Goal: Task Accomplishment & Management: Use online tool/utility

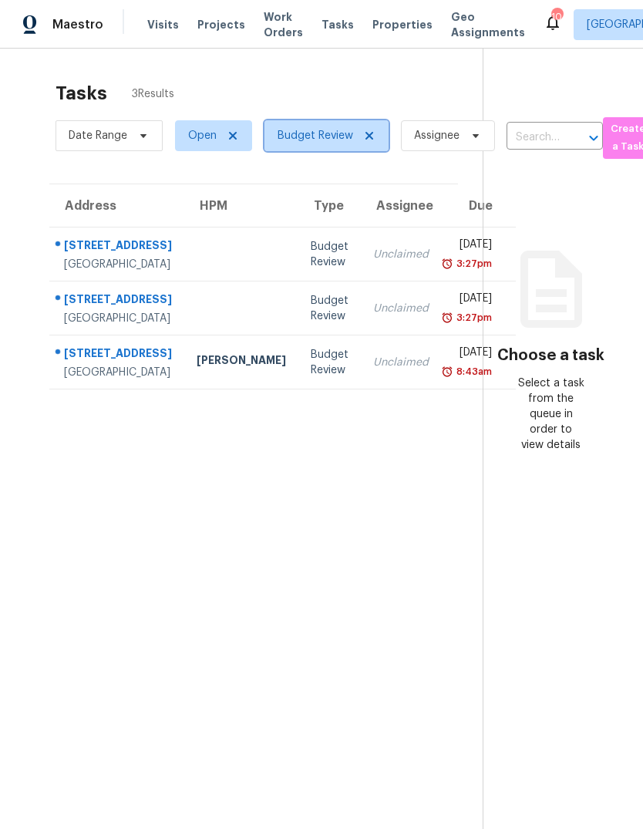
click at [369, 142] on icon at bounding box center [369, 136] width 12 height 12
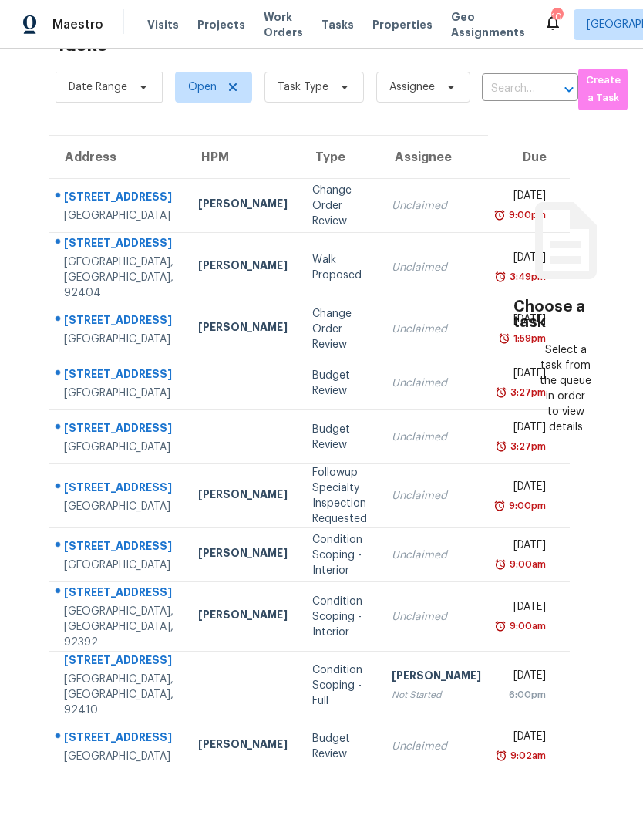
click at [214, 30] on span "Projects" at bounding box center [221, 24] width 48 height 15
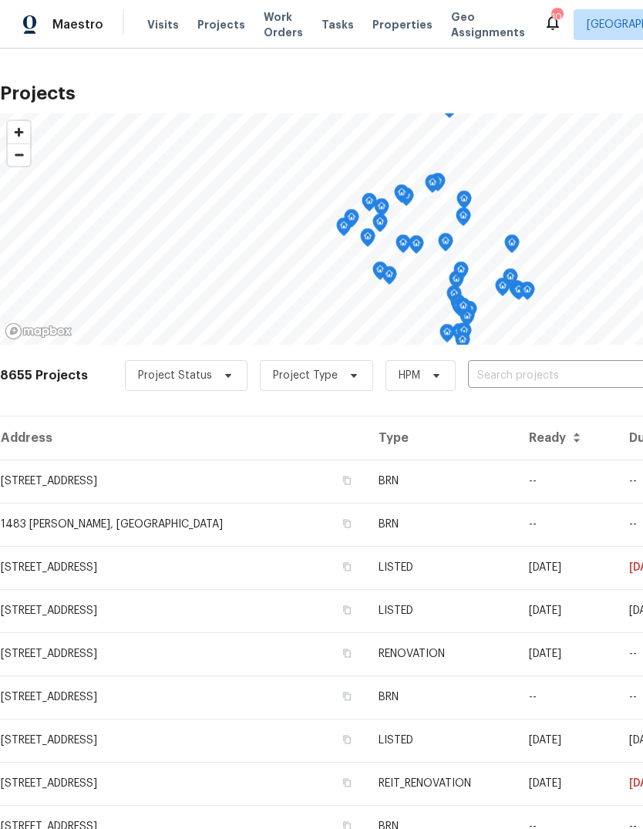
click at [505, 384] on input "text" at bounding box center [556, 376] width 177 height 24
type input "3434"
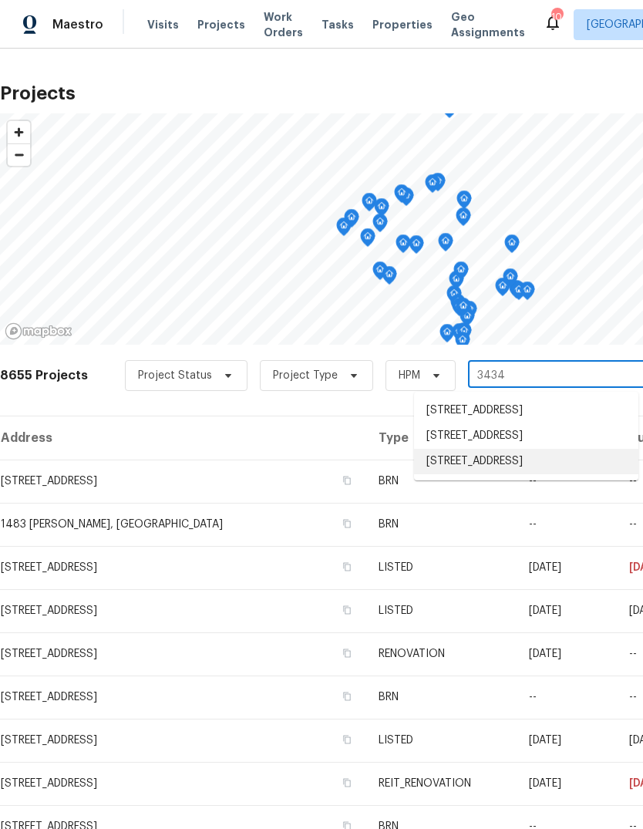
click at [538, 474] on li "[STREET_ADDRESS]" at bounding box center [526, 461] width 224 height 25
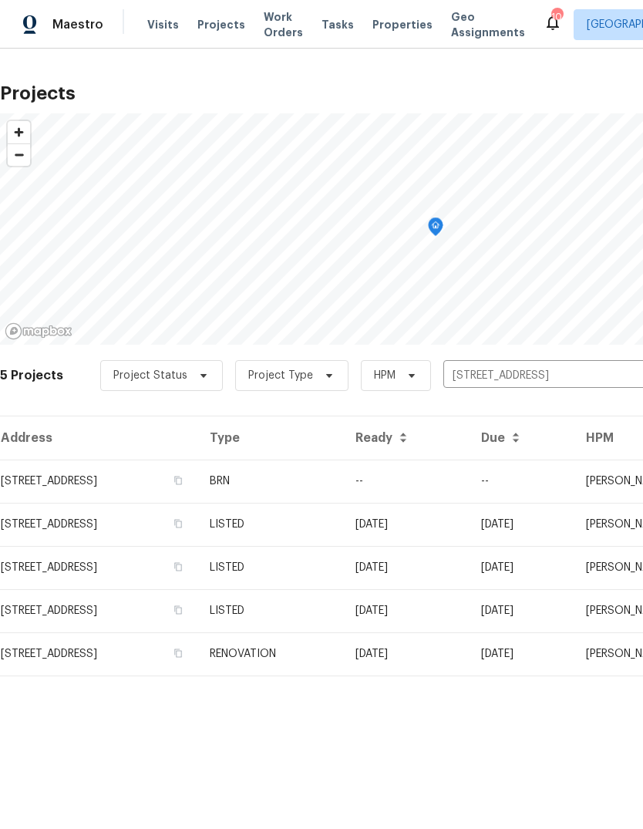
click at [343, 535] on td "LISTED" at bounding box center [270, 524] width 146 height 43
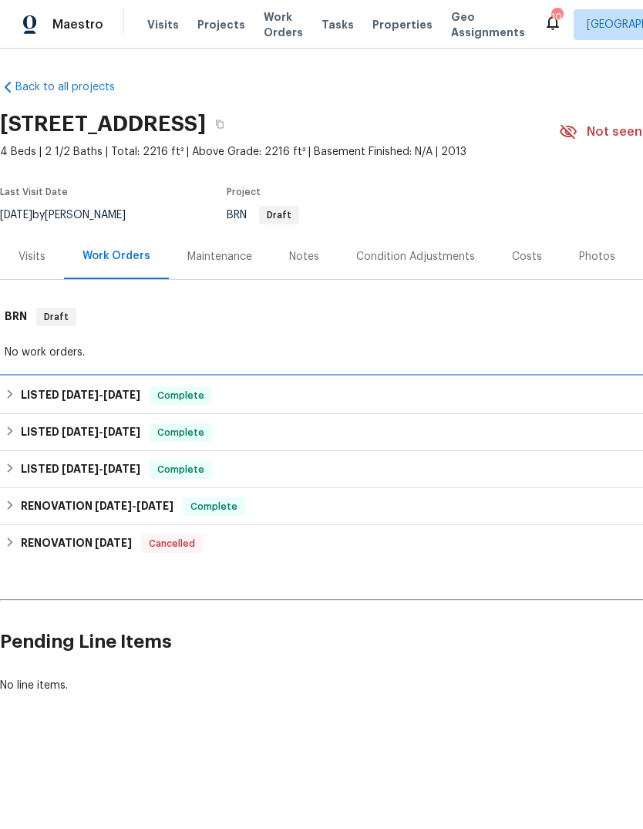
click at [349, 397] on div "LISTED 7/22/25 - 7/28/25 Complete" at bounding box center [436, 395] width 862 height 19
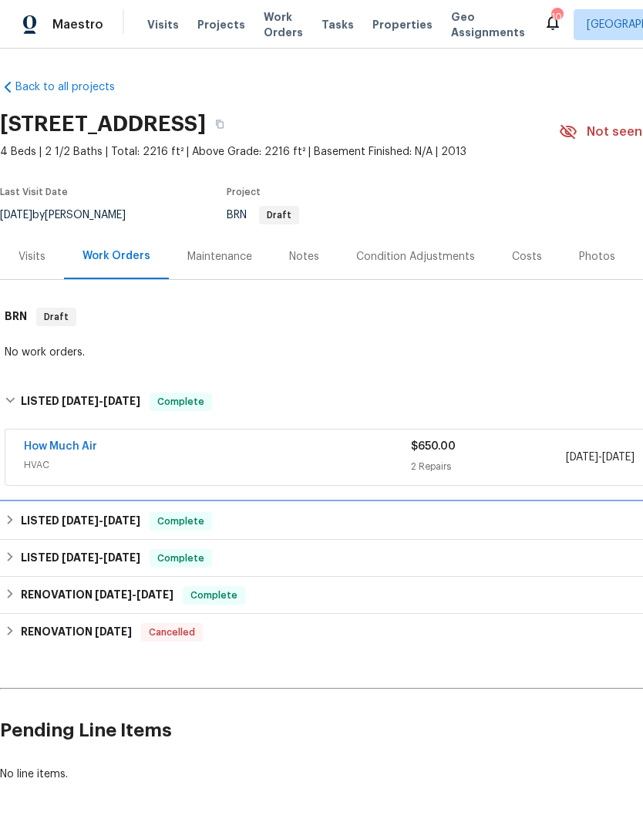
click at [403, 531] on div "LISTED 3/18/25 - 3/24/25 Complete" at bounding box center [435, 521] width 871 height 37
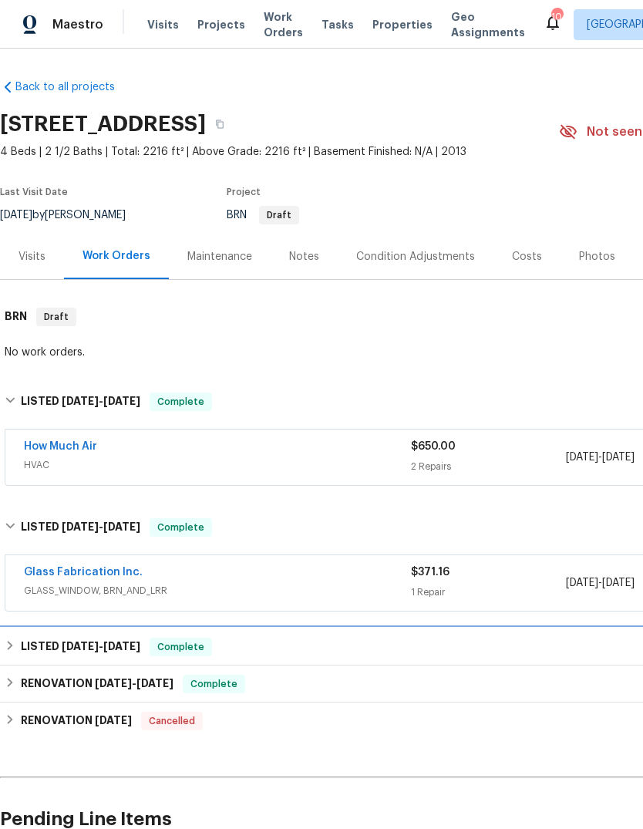
click at [419, 645] on div "LISTED 3/8/25 - 3/10/25 Complete" at bounding box center [436, 647] width 862 height 19
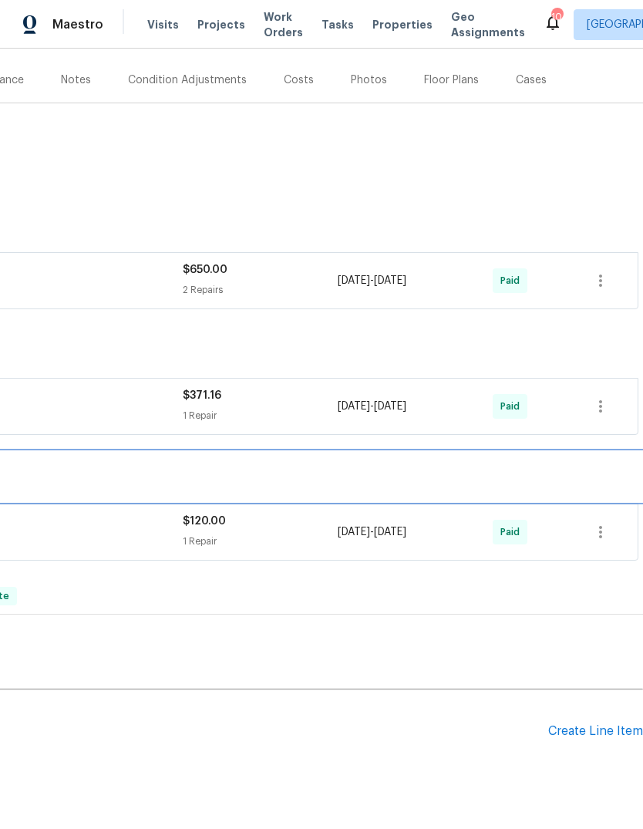
scroll to position [177, 228]
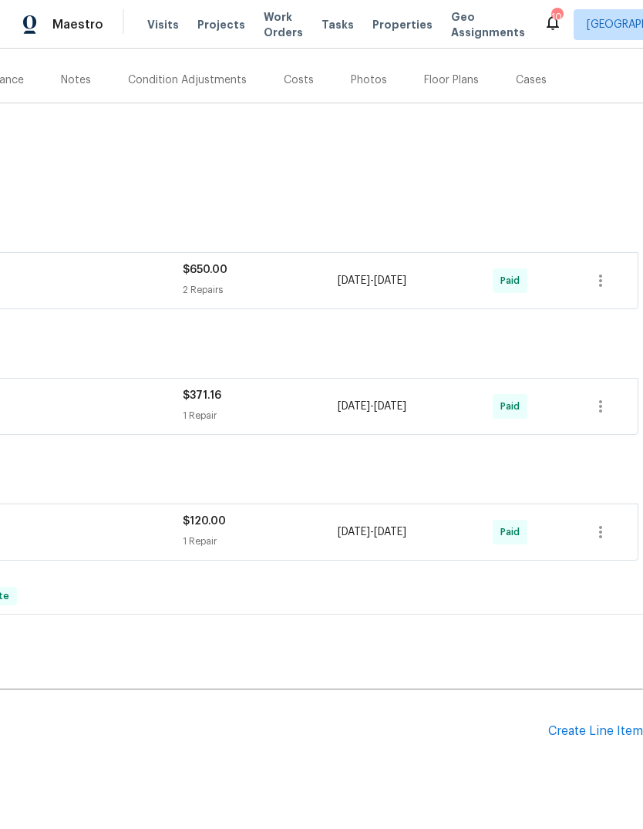
click at [602, 737] on div "Create Line Item" at bounding box center [595, 731] width 95 height 15
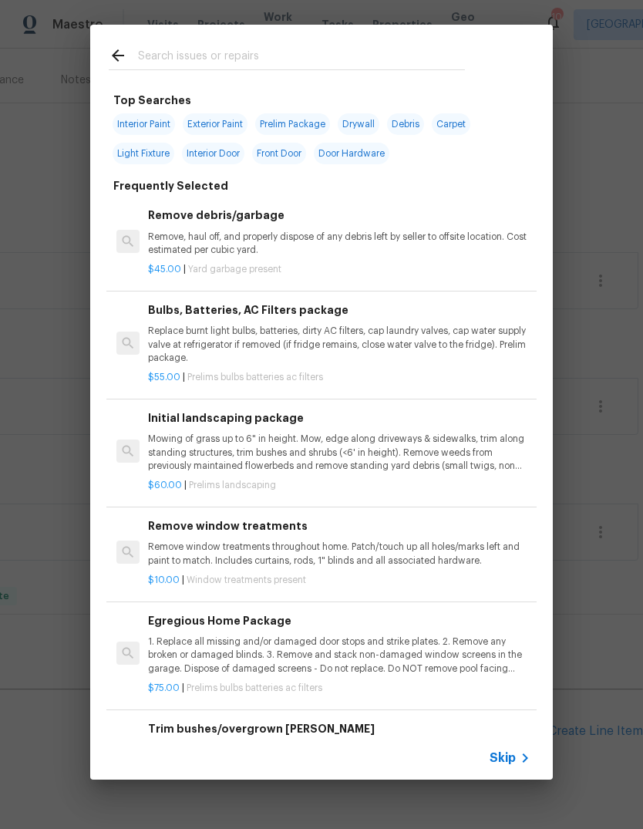
click at [160, 56] on input "text" at bounding box center [301, 57] width 327 height 23
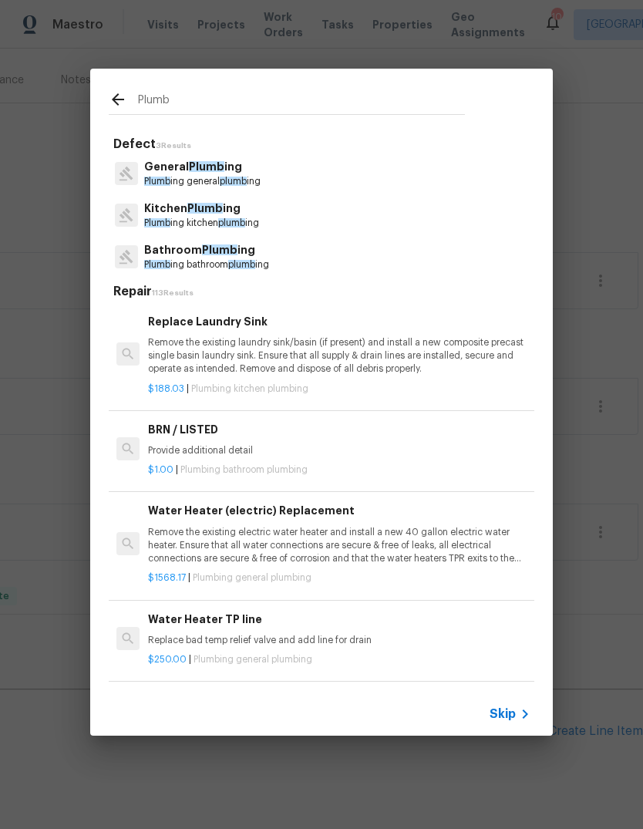
type input "Plumb"
click at [370, 174] on div "General Plumb ing Plumb ing general plumb ing" at bounding box center [322, 174] width 426 height 42
click at [369, 174] on div "General Plumb ing Plumb ing general plumb ing" at bounding box center [322, 174] width 426 height 42
click at [285, 184] on div "General Plumb ing Plumb ing general plumb ing" at bounding box center [322, 174] width 426 height 42
click at [296, 180] on div "General Plumb ing Plumb ing general plumb ing" at bounding box center [322, 174] width 426 height 42
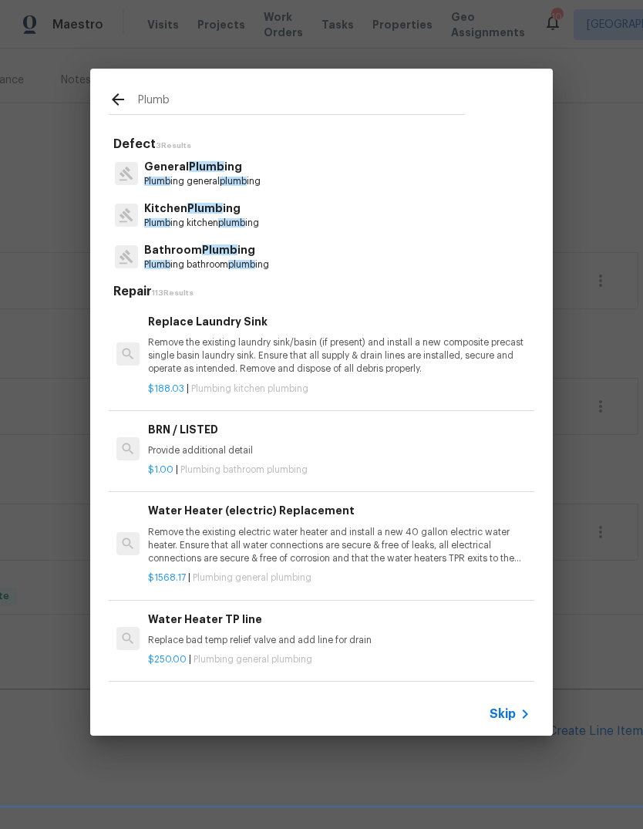
click at [255, 177] on p "Plumb ing general plumb ing" at bounding box center [202, 181] width 116 height 13
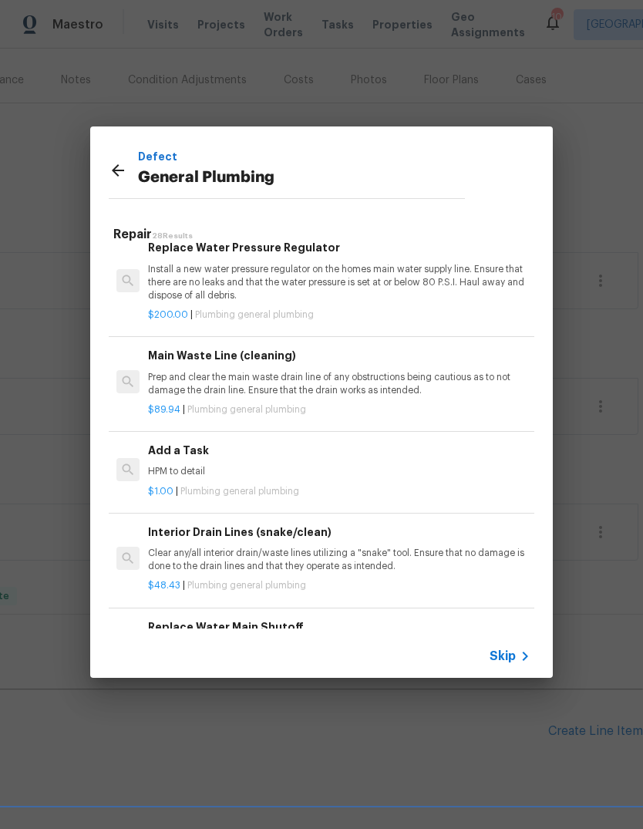
scroll to position [1642, 0]
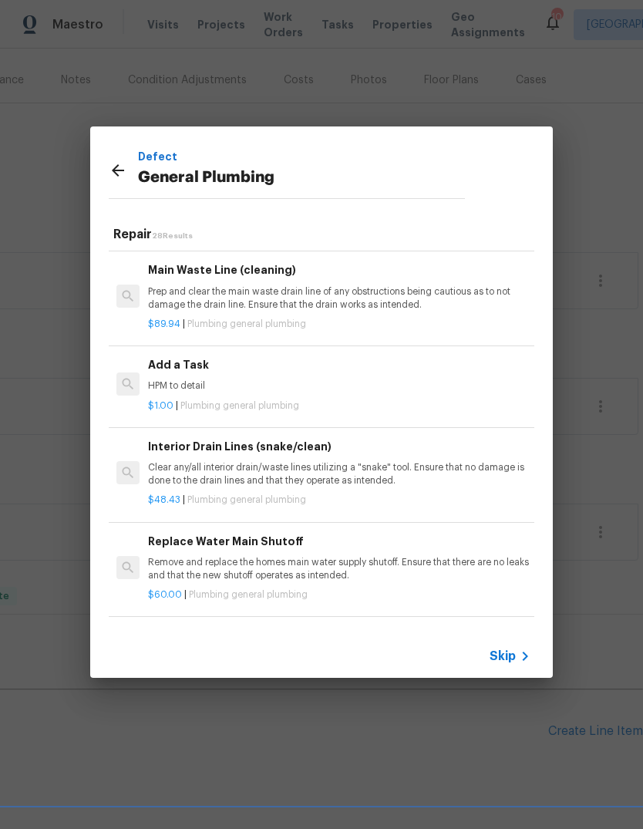
click at [202, 359] on h6 "Add a Task" at bounding box center [339, 364] width 383 height 17
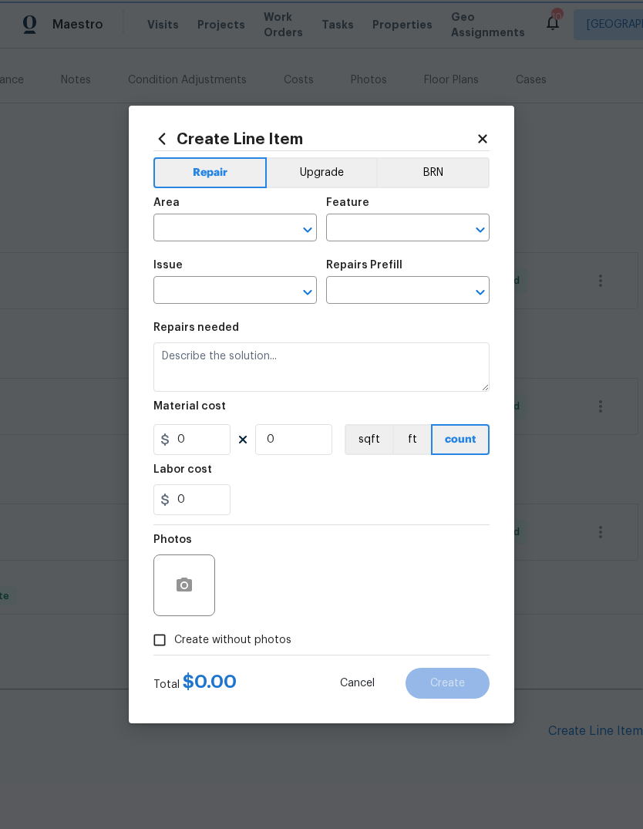
type input "Plumbing"
type input "General Plumbing"
type input "Add a Task $1.00"
type textarea "HPM to detail"
type input "1"
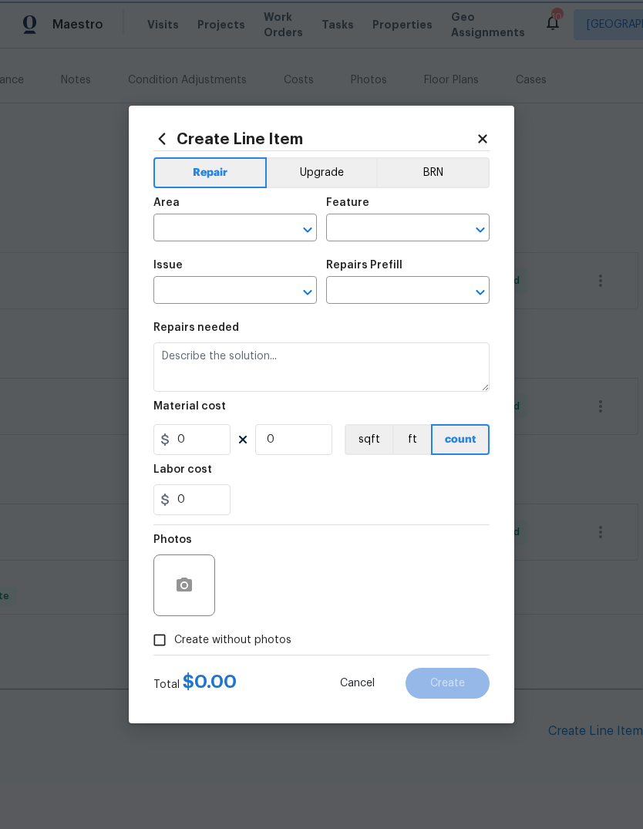
type input "1"
click at [184, 234] on input "text" at bounding box center [213, 229] width 120 height 24
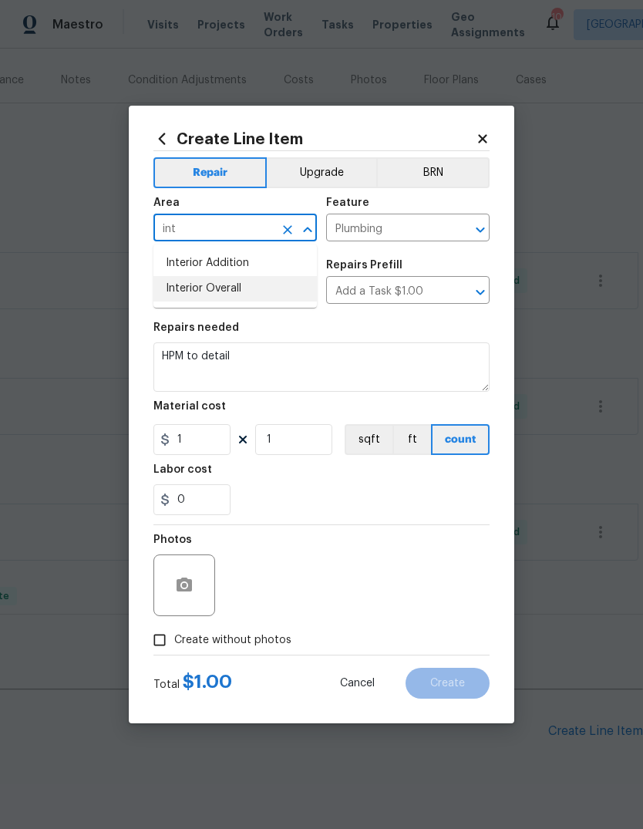
click at [228, 287] on li "Interior Overall" at bounding box center [235, 288] width 164 height 25
type input "Interior Overall"
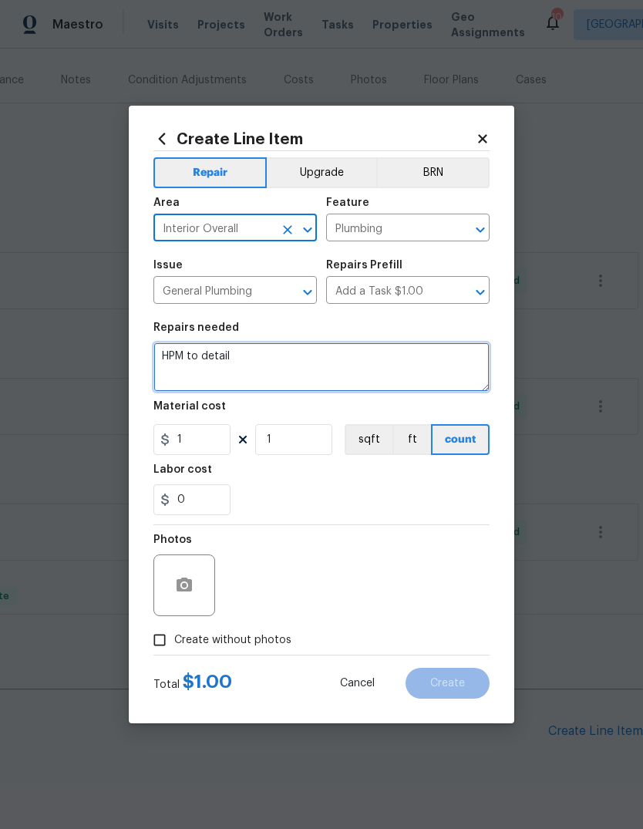
click at [255, 362] on textarea "HPM to detail" at bounding box center [321, 366] width 336 height 49
type textarea "H"
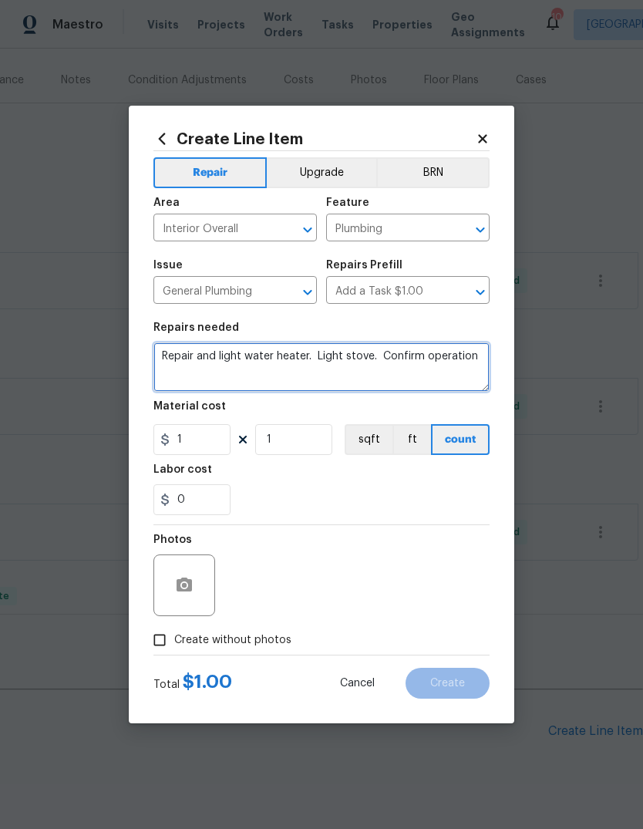
type textarea "Repair and light water heater. Light stove. Confirm operation"
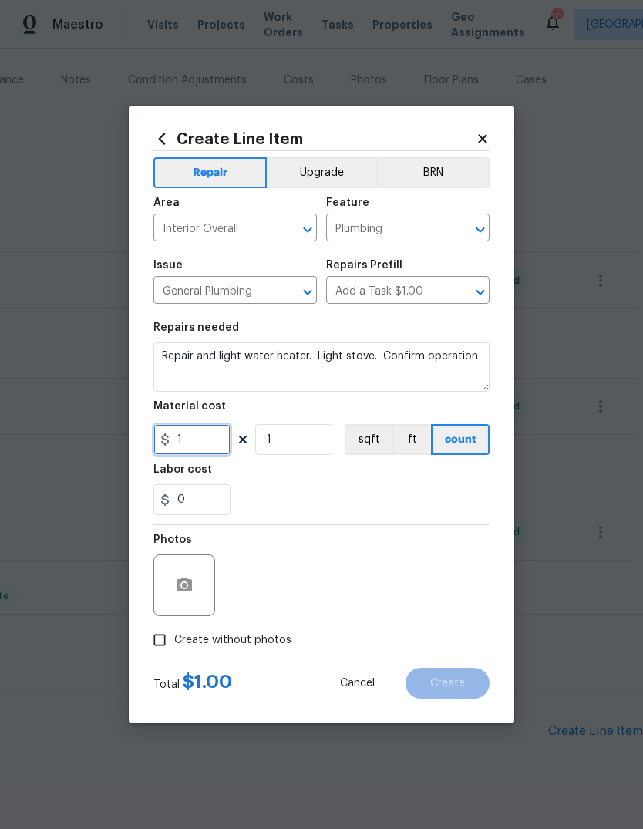
click at [203, 440] on input "1" at bounding box center [191, 439] width 77 height 31
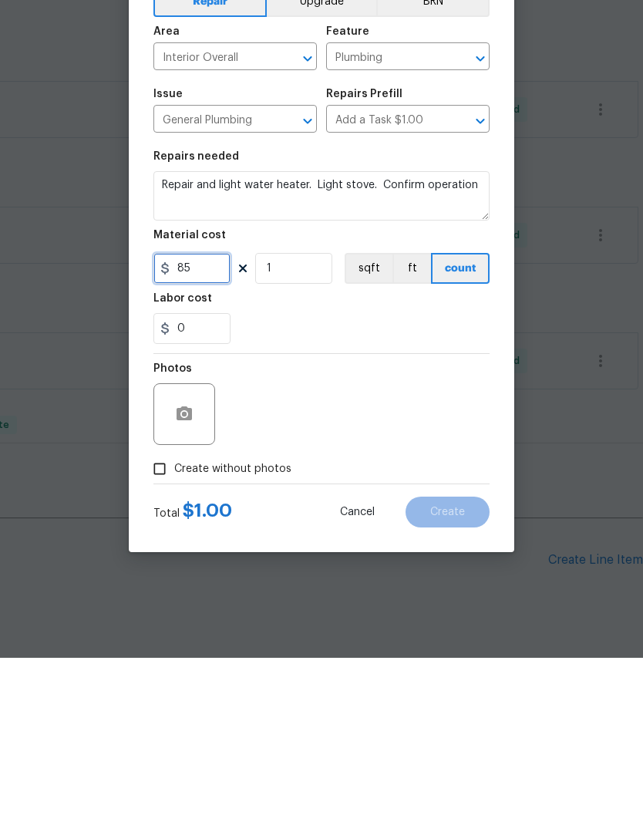
type input "85"
click at [167, 625] on input "Create without photos" at bounding box center [159, 639] width 29 height 29
checkbox input "true"
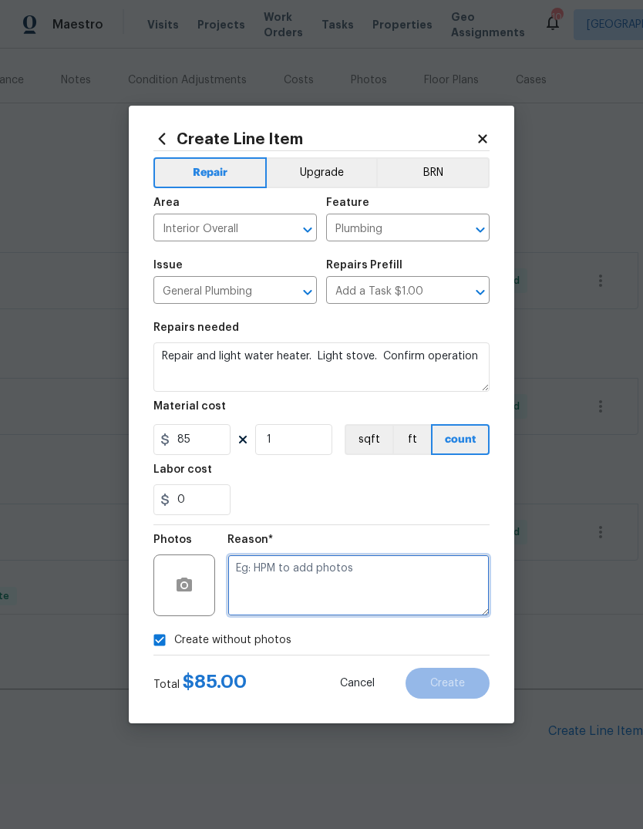
click at [278, 568] on textarea at bounding box center [359, 586] width 262 height 62
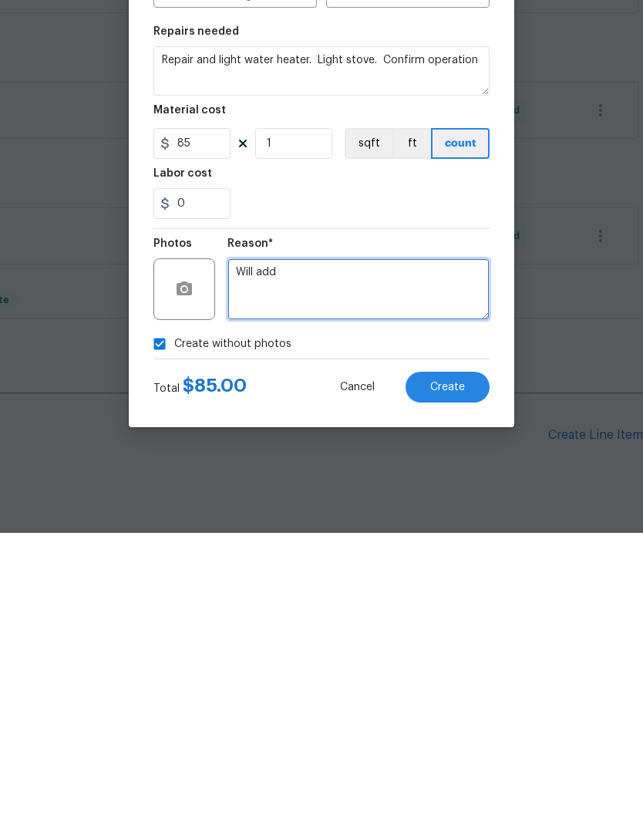
type textarea "Will add"
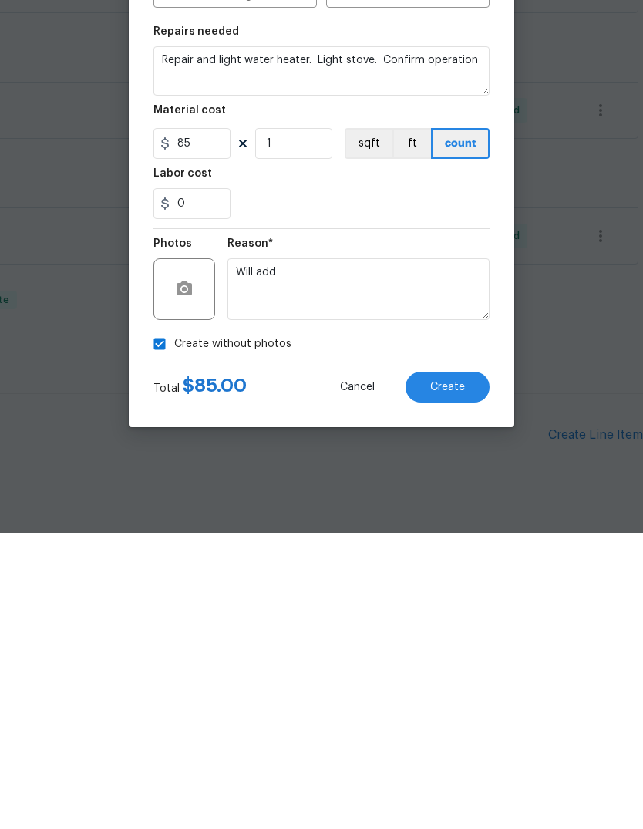
click at [467, 668] on button "Create" at bounding box center [448, 683] width 84 height 31
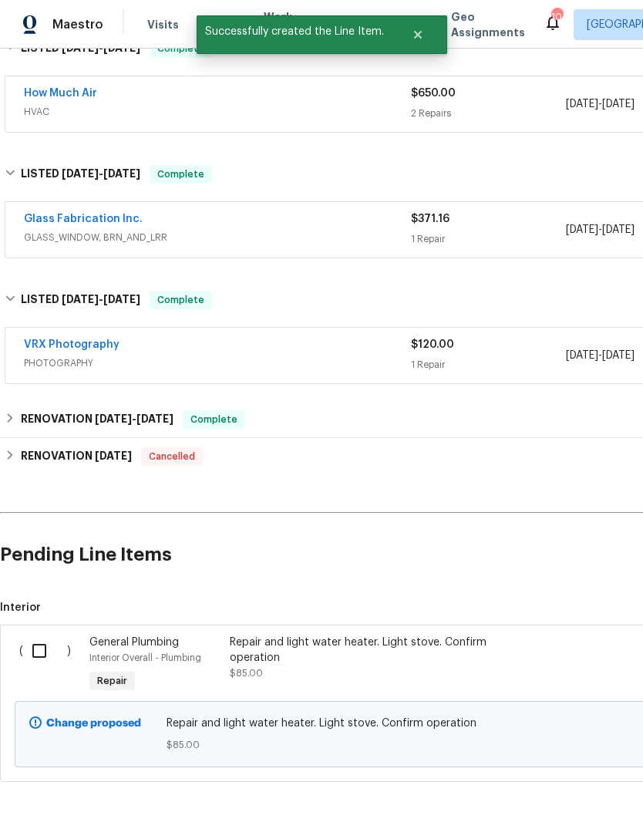
scroll to position [353, 0]
click at [42, 635] on input "checkbox" at bounding box center [45, 651] width 44 height 32
checkbox input "true"
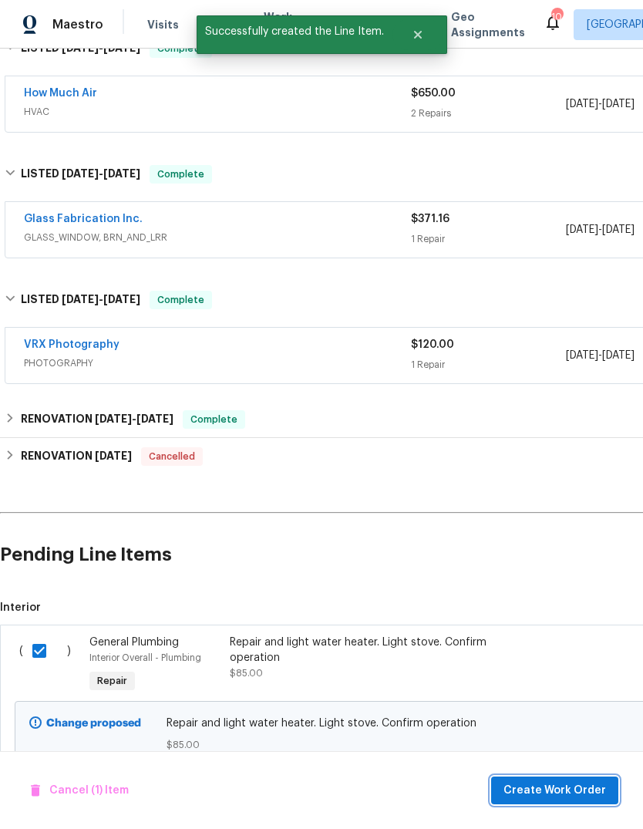
click at [578, 794] on span "Create Work Order" at bounding box center [555, 790] width 103 height 19
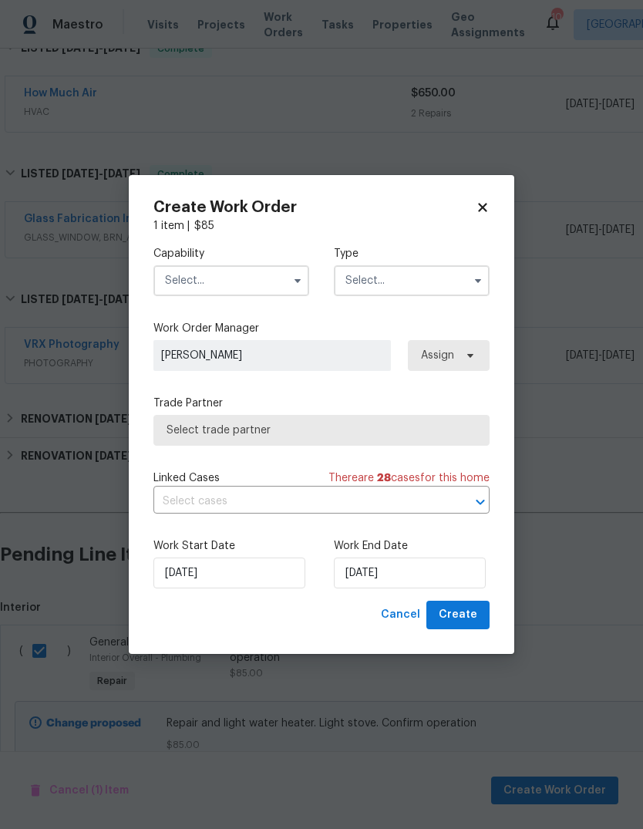
click at [233, 282] on input "text" at bounding box center [231, 280] width 156 height 31
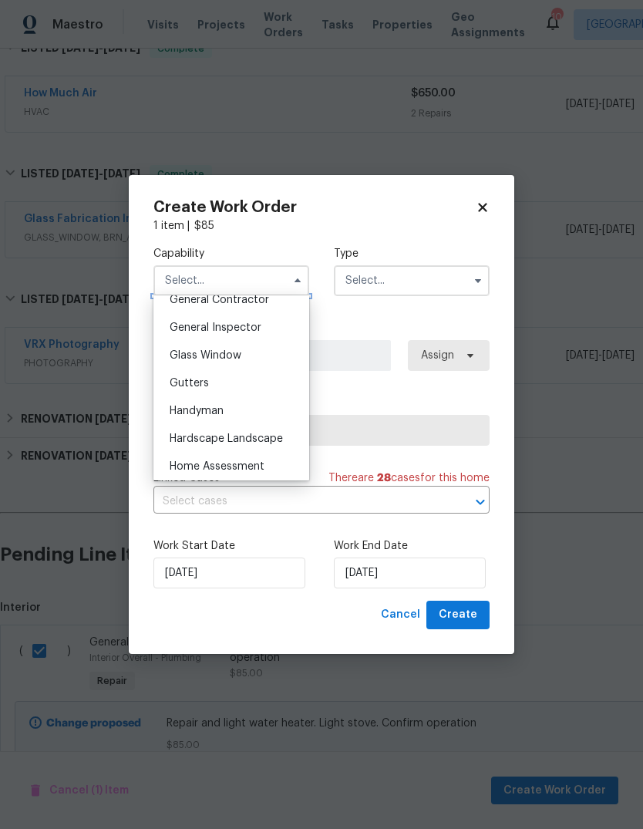
scroll to position [782, 0]
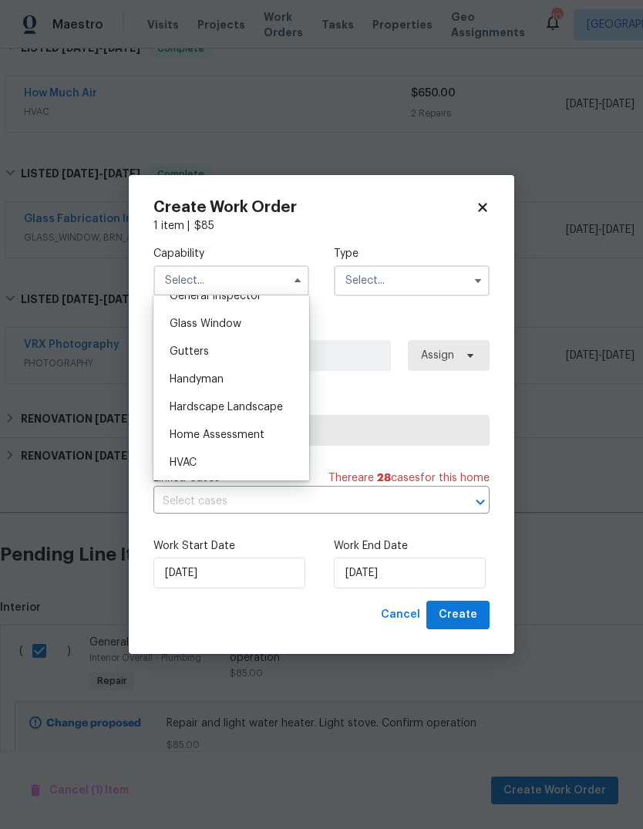
click at [207, 385] on div "Handyman" at bounding box center [231, 380] width 148 height 28
type input "Handyman"
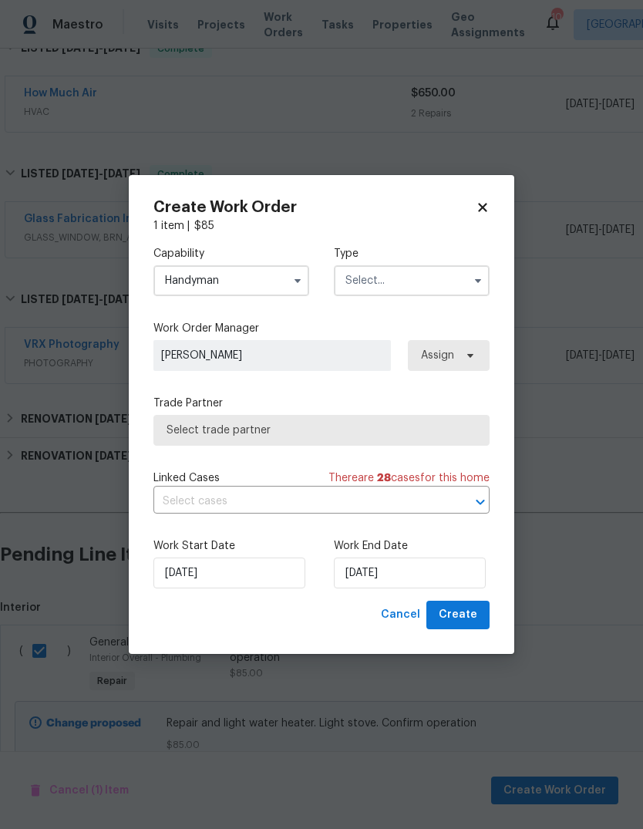
click at [405, 290] on input "text" at bounding box center [412, 280] width 156 height 31
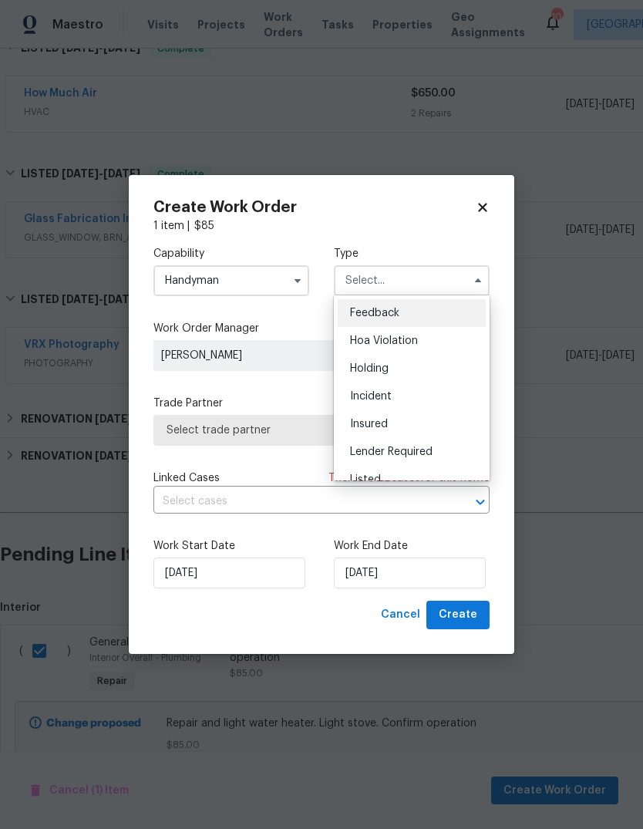
click at [381, 479] on div "Listed" at bounding box center [412, 480] width 148 height 28
type input "Listed"
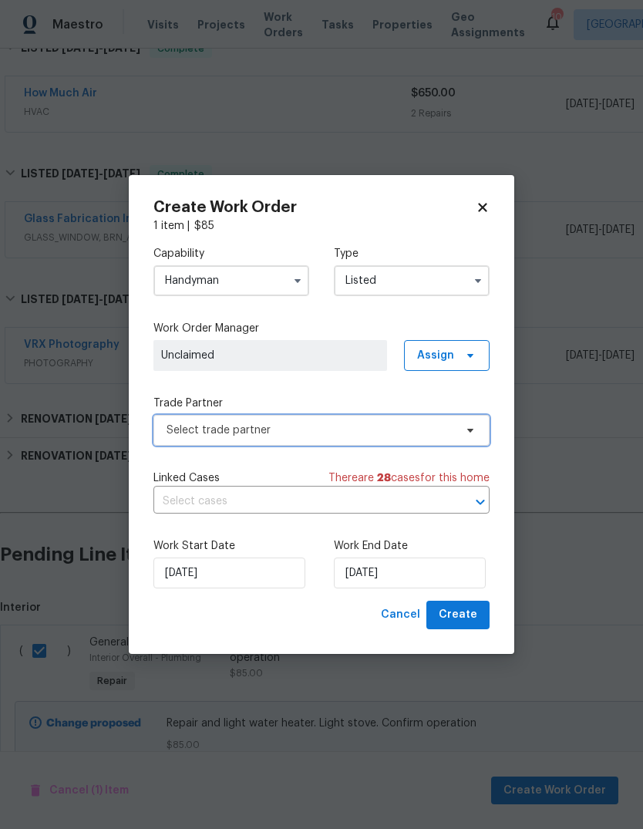
click at [279, 434] on span "Select trade partner" at bounding box center [311, 430] width 288 height 15
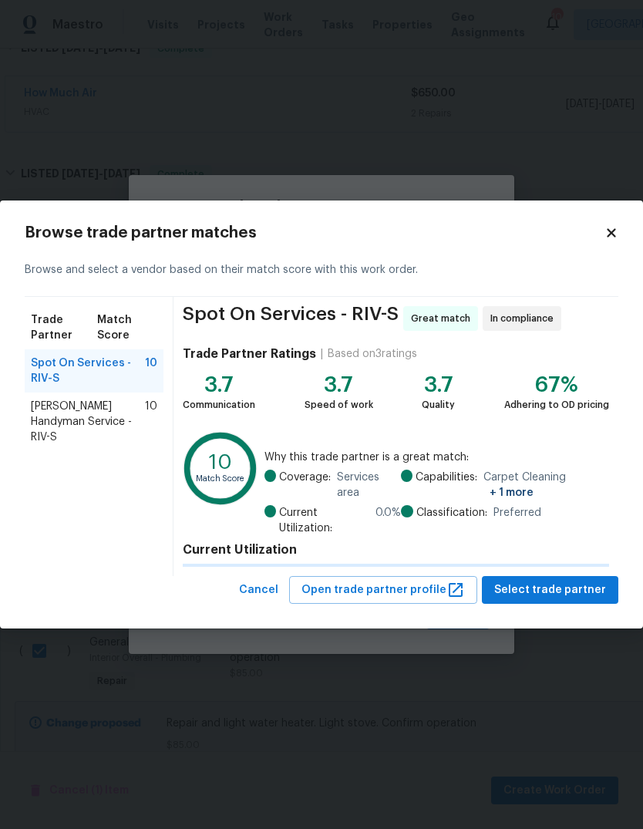
click at [95, 418] on span "Mehle's Handyman Service - RIV-S" at bounding box center [88, 422] width 114 height 46
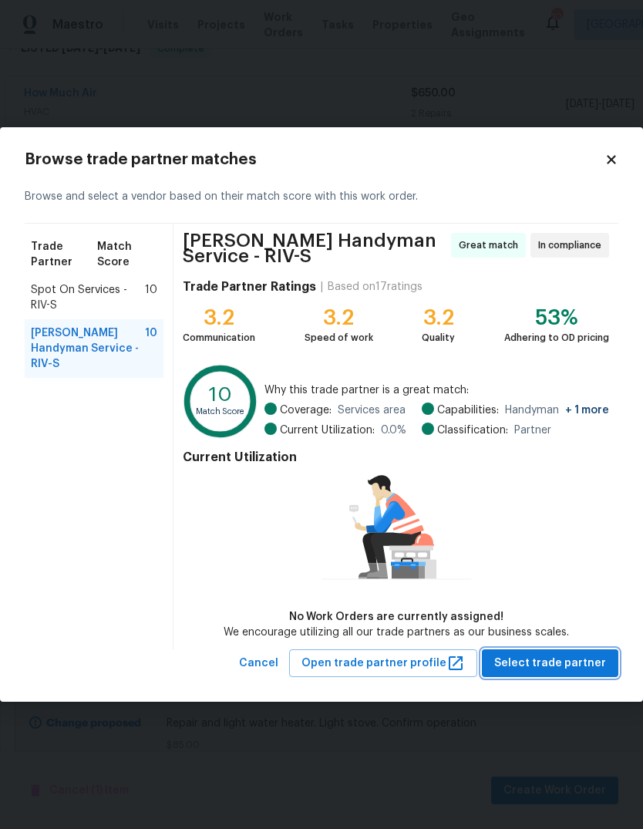
click at [571, 666] on span "Select trade partner" at bounding box center [550, 663] width 112 height 19
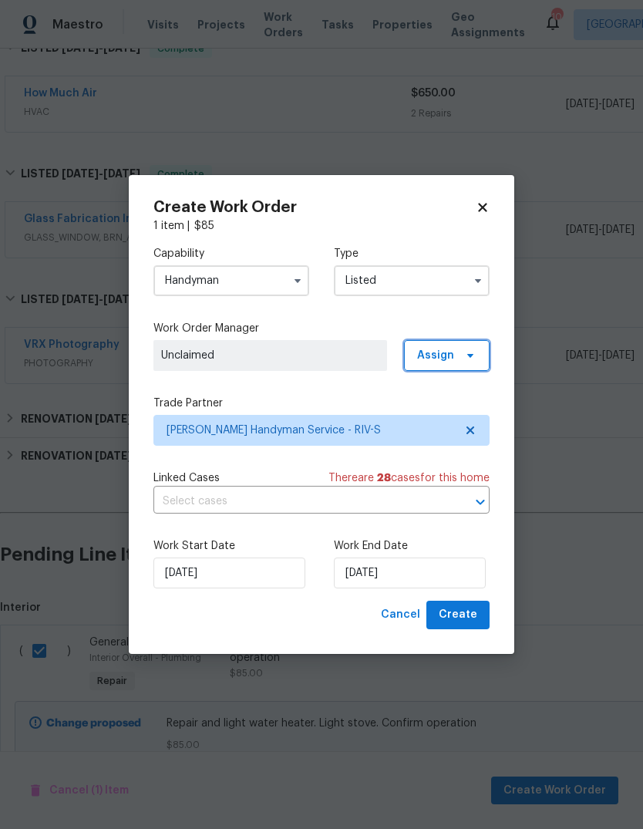
click at [464, 361] on span "Assign" at bounding box center [447, 355] width 86 height 31
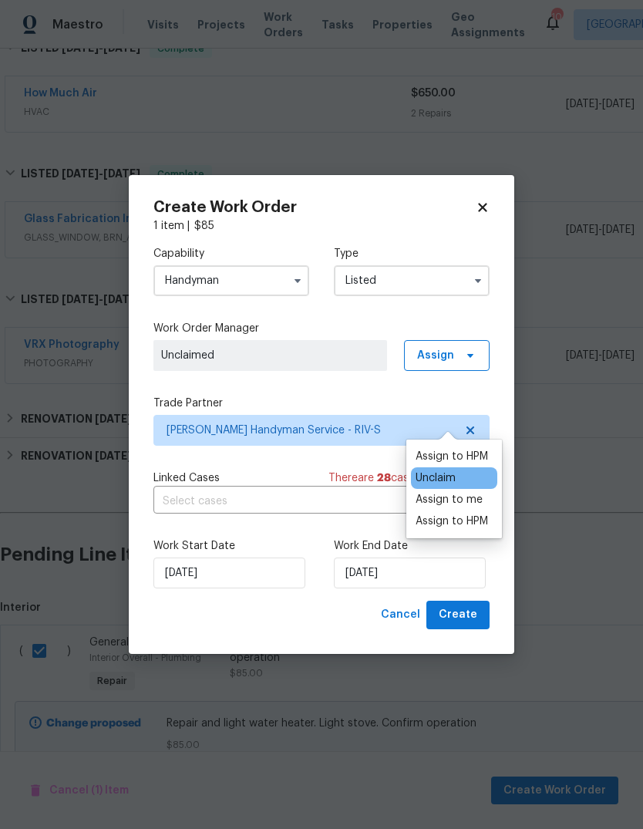
click at [466, 449] on div "Assign to HPM" at bounding box center [452, 456] width 72 height 15
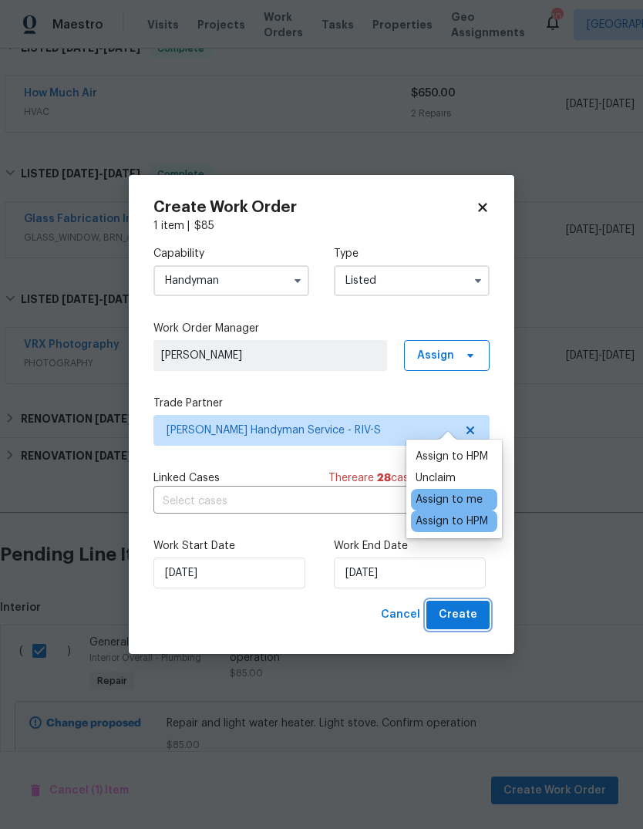
click at [464, 627] on button "Create" at bounding box center [457, 615] width 63 height 29
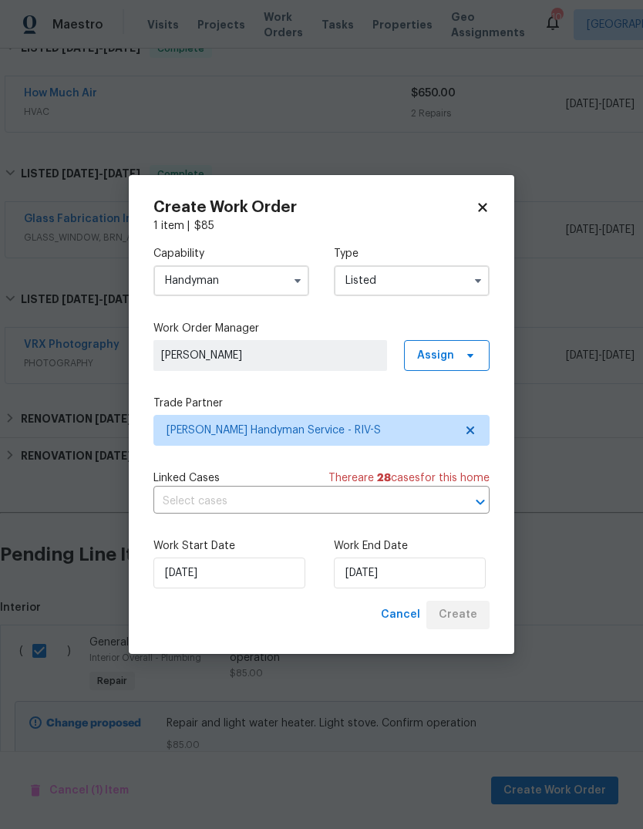
checkbox input "false"
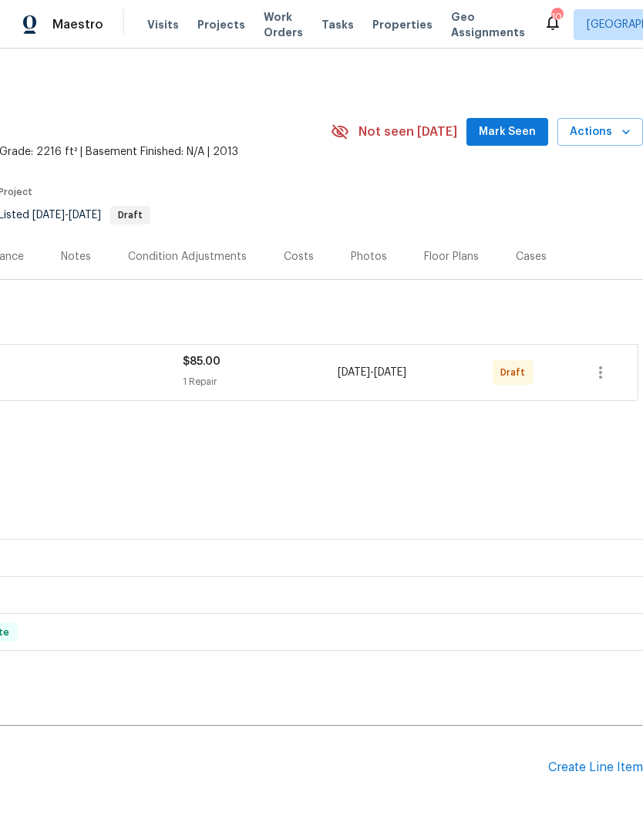
scroll to position [0, 228]
click at [605, 375] on icon "button" at bounding box center [601, 372] width 19 height 19
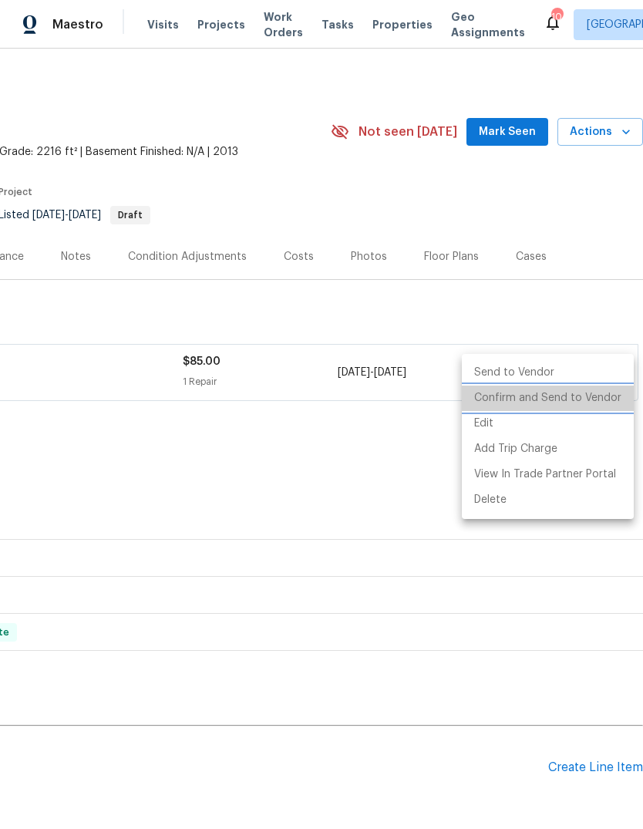
click at [569, 399] on li "Confirm and Send to Vendor" at bounding box center [548, 398] width 172 height 25
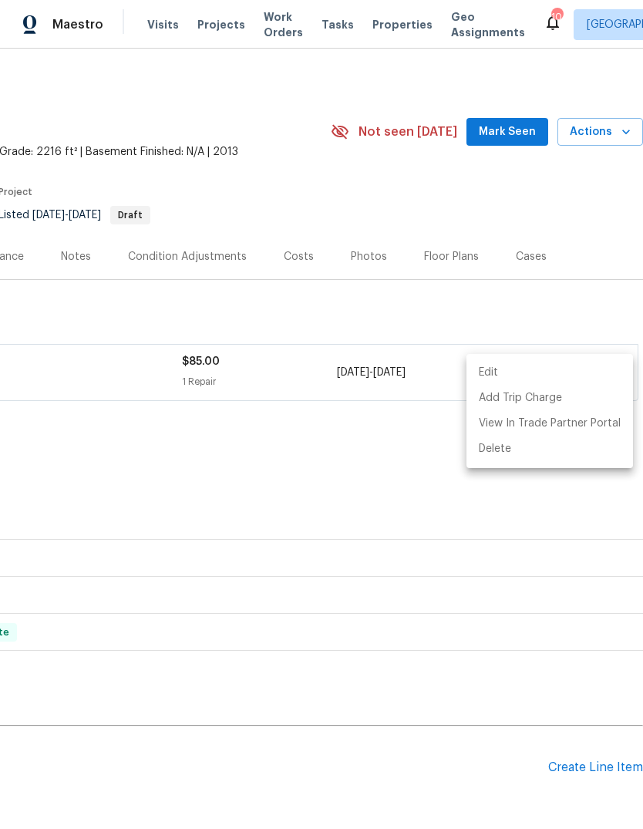
click at [416, 479] on div at bounding box center [321, 414] width 643 height 829
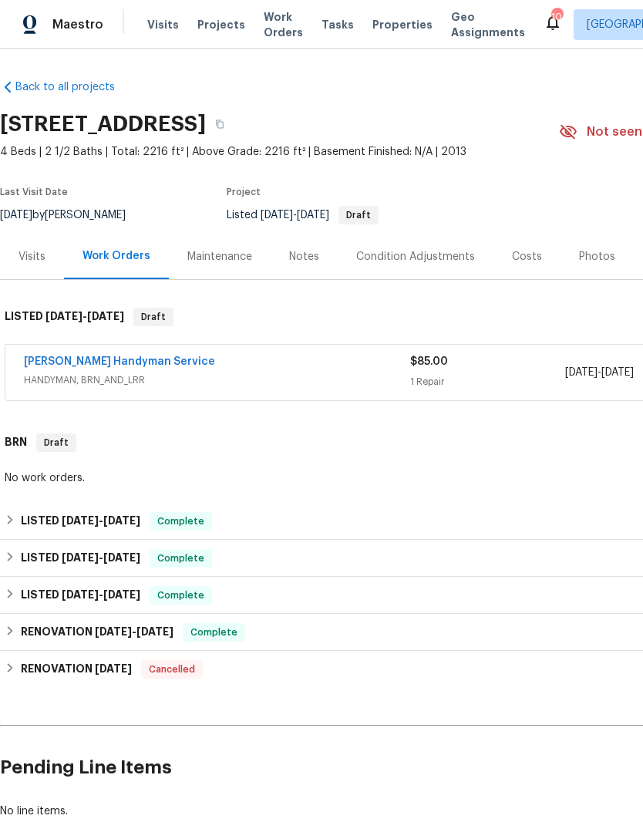
scroll to position [0, 0]
